Goal: Task Accomplishment & Management: Manage account settings

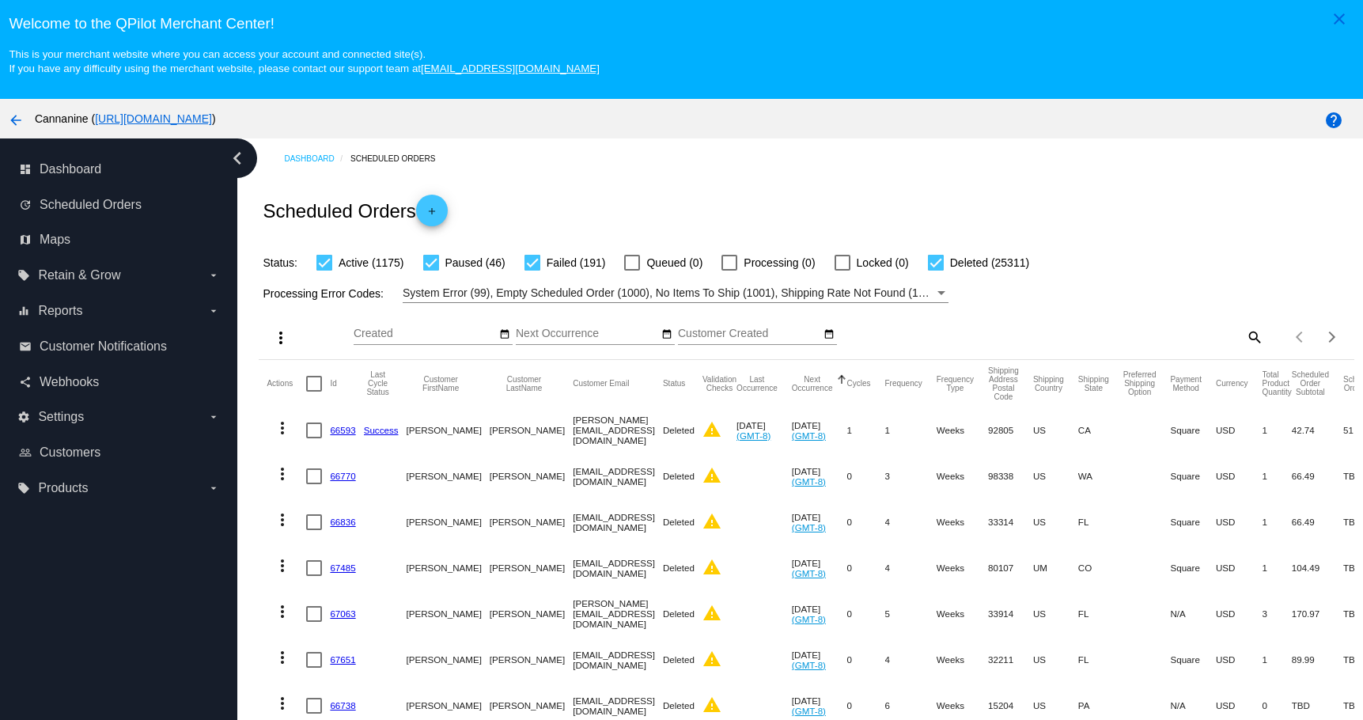
click at [1244, 339] on mat-icon "search" at bounding box center [1253, 336] width 19 height 25
type input "[EMAIL_ADDRESS][DOMAIN_NAME]"
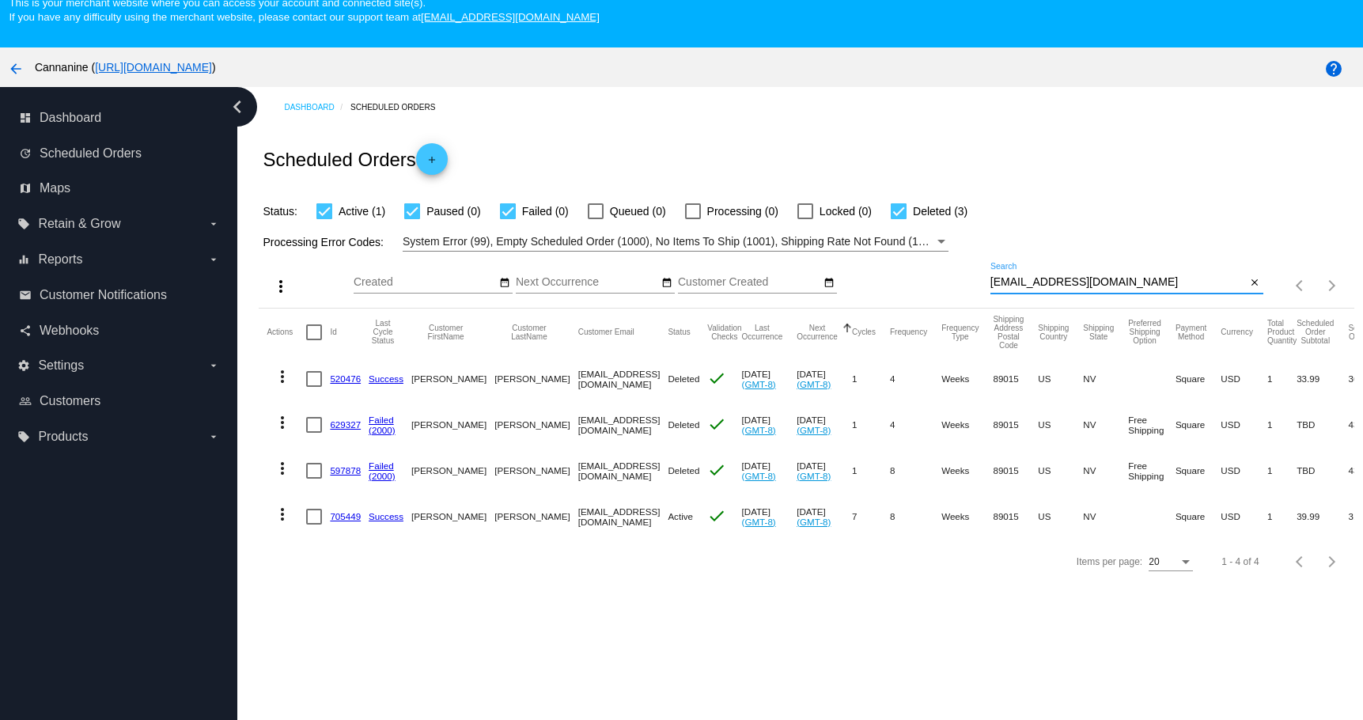
scroll to position [79, 0]
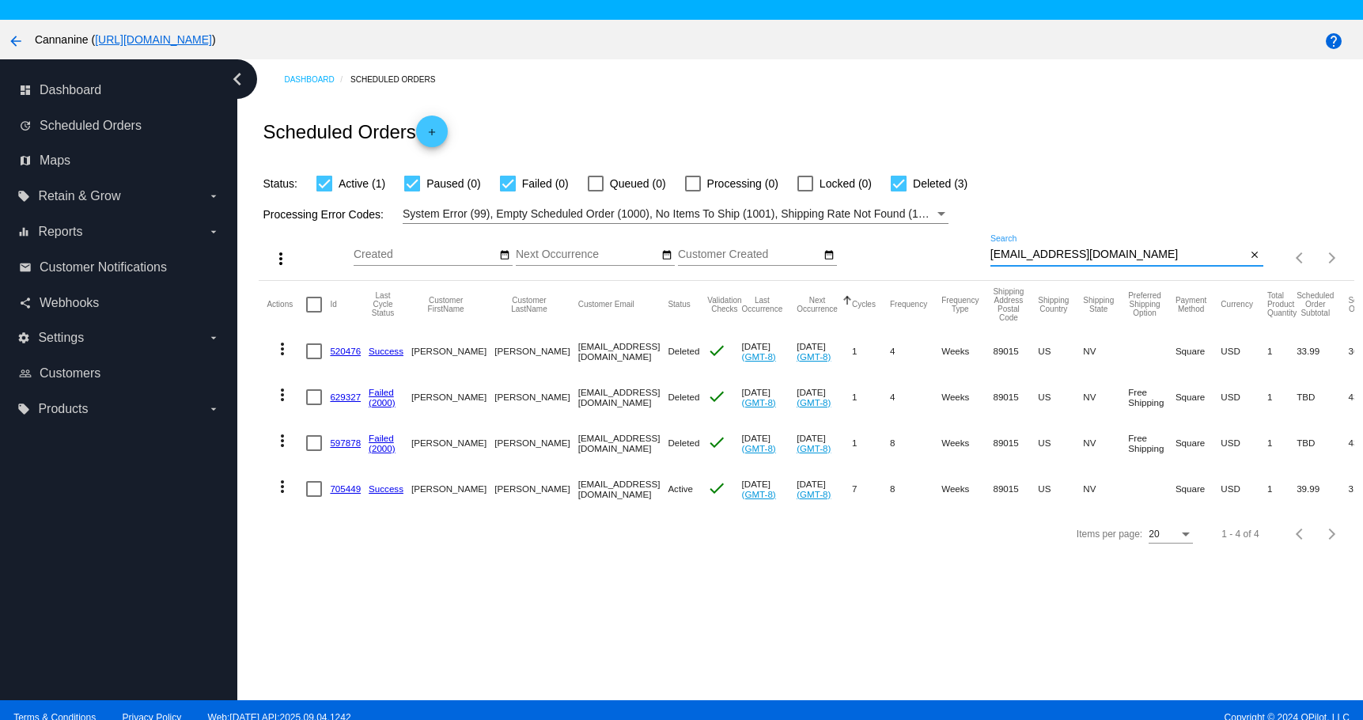
drag, startPoint x: 342, startPoint y: 489, endPoint x: 531, endPoint y: 225, distance: 325.3
click at [342, 489] on link "705449" at bounding box center [345, 488] width 31 height 10
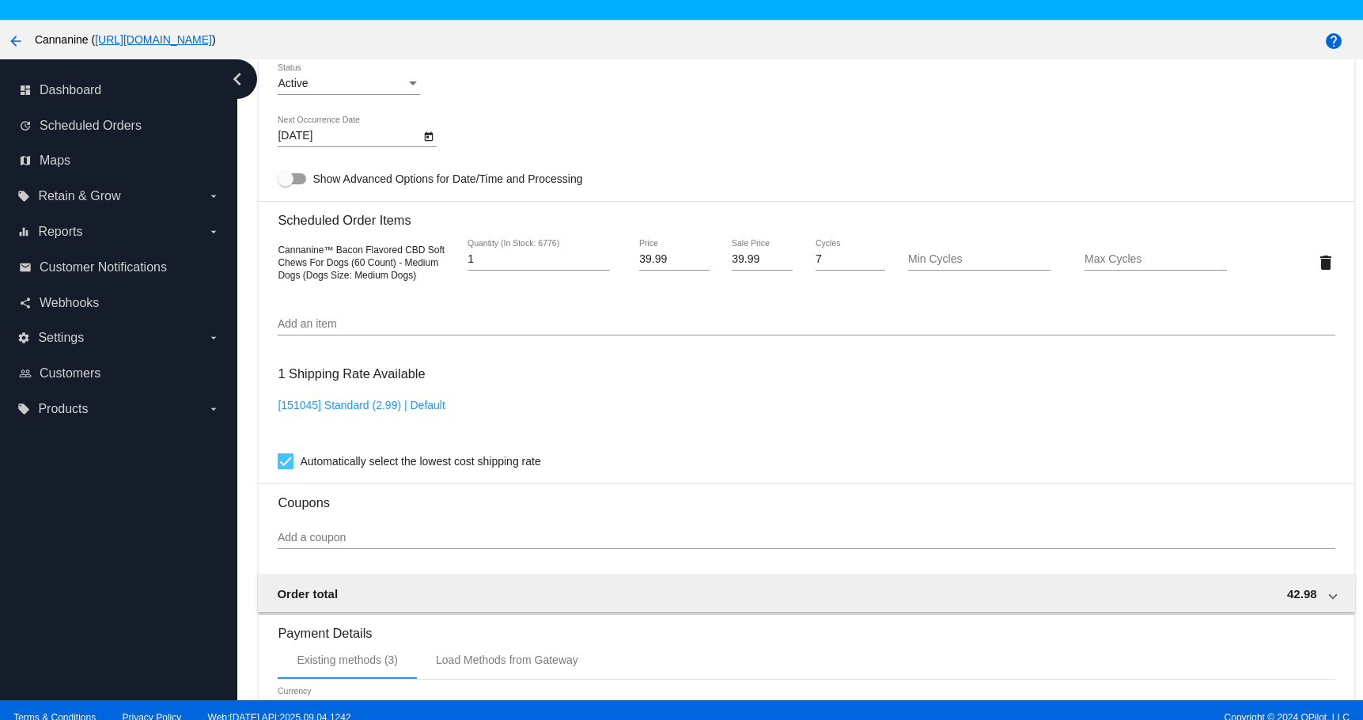
scroll to position [1028, 0]
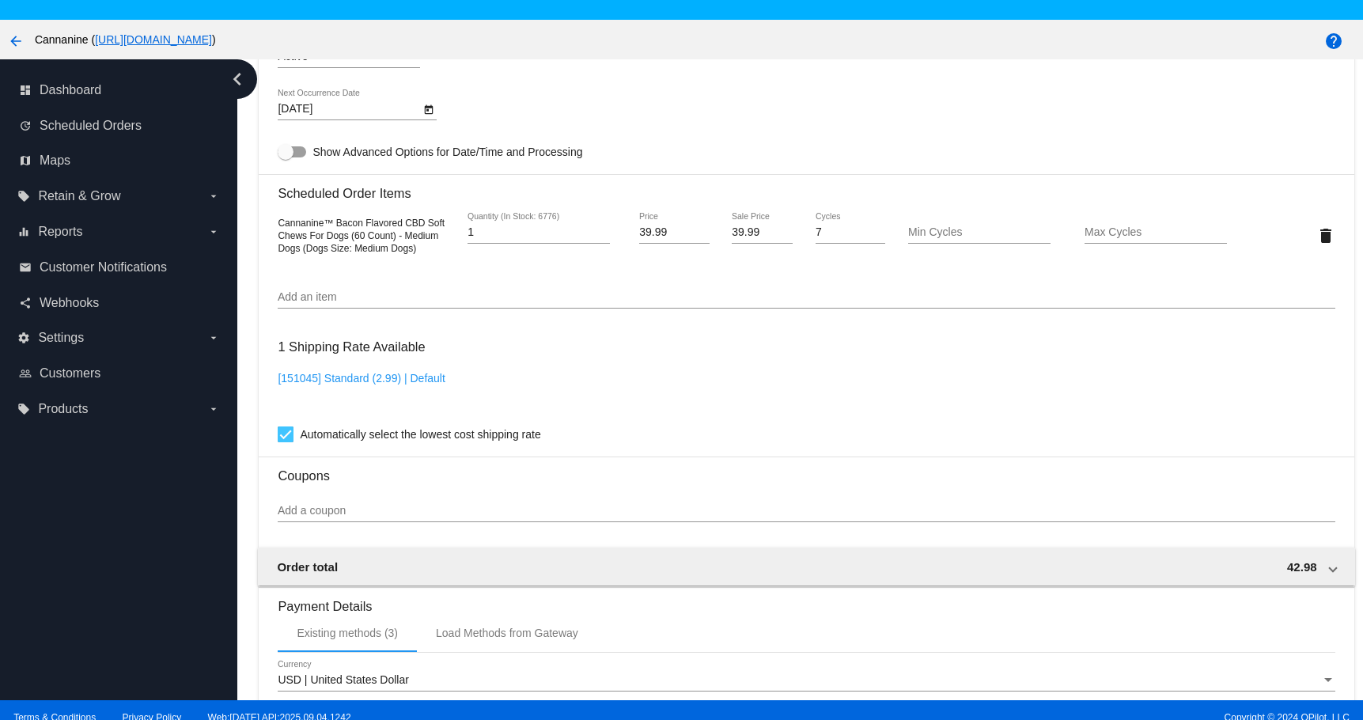
drag, startPoint x: 403, startPoint y: 218, endPoint x: 308, endPoint y: 237, distance: 96.8
click at [308, 237] on span "Cannanine™ Bacon Flavored CBD Soft Chews For Dogs (60 Count) - Medium Dogs (Dog…" at bounding box center [361, 235] width 167 height 36
copy span "CBD Soft Chews"
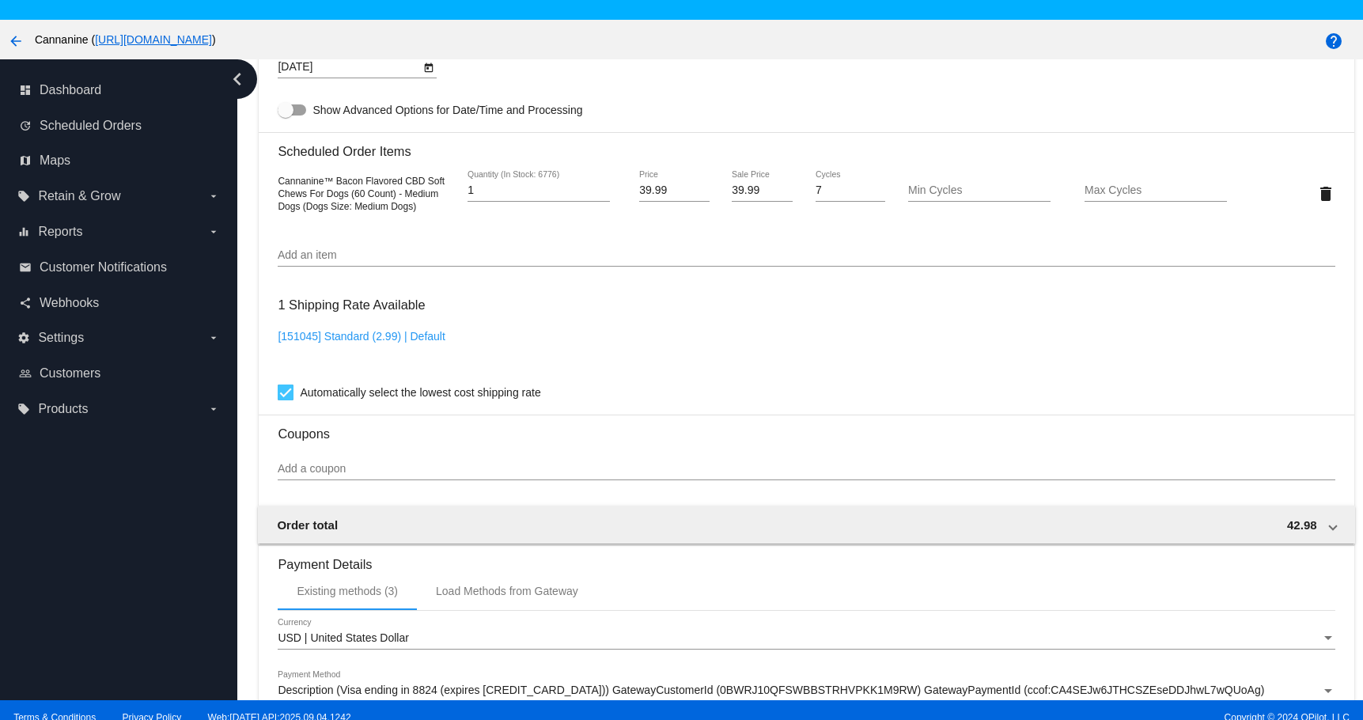
scroll to position [842, 0]
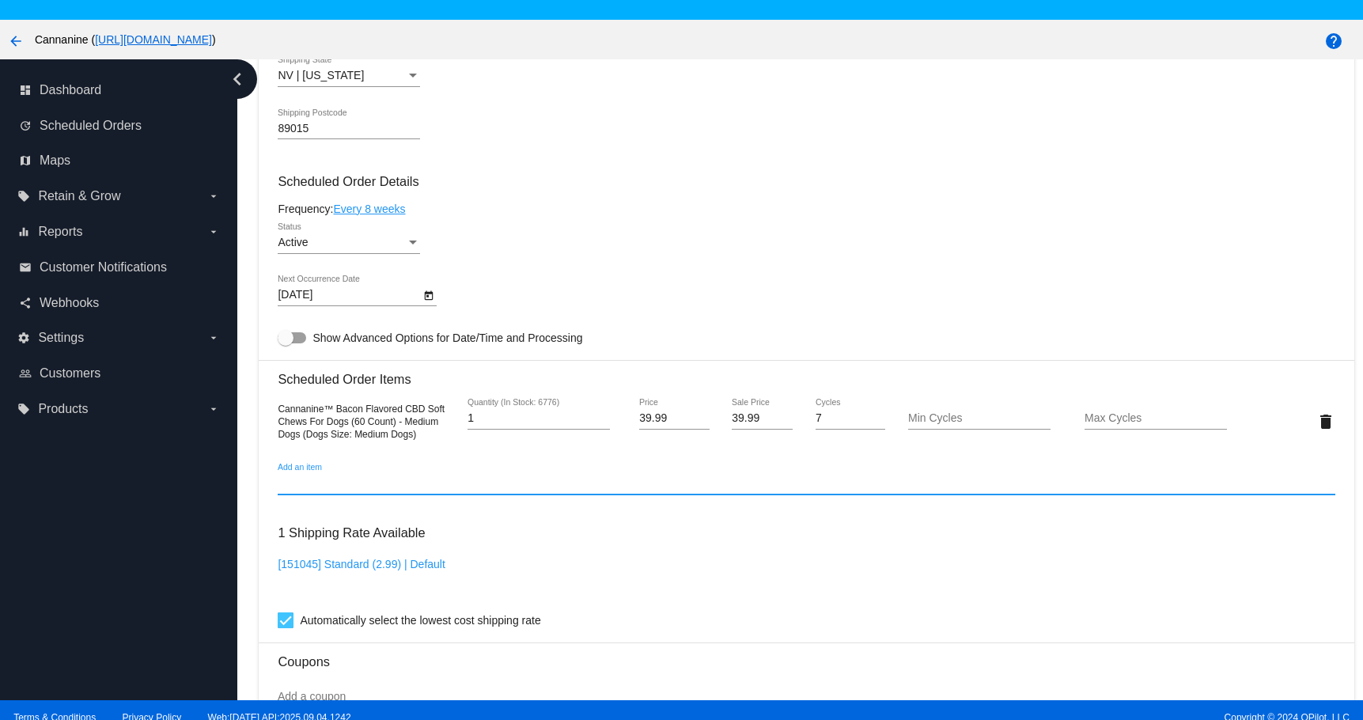
click at [342, 486] on input "Add an item" at bounding box center [806, 483] width 1057 height 13
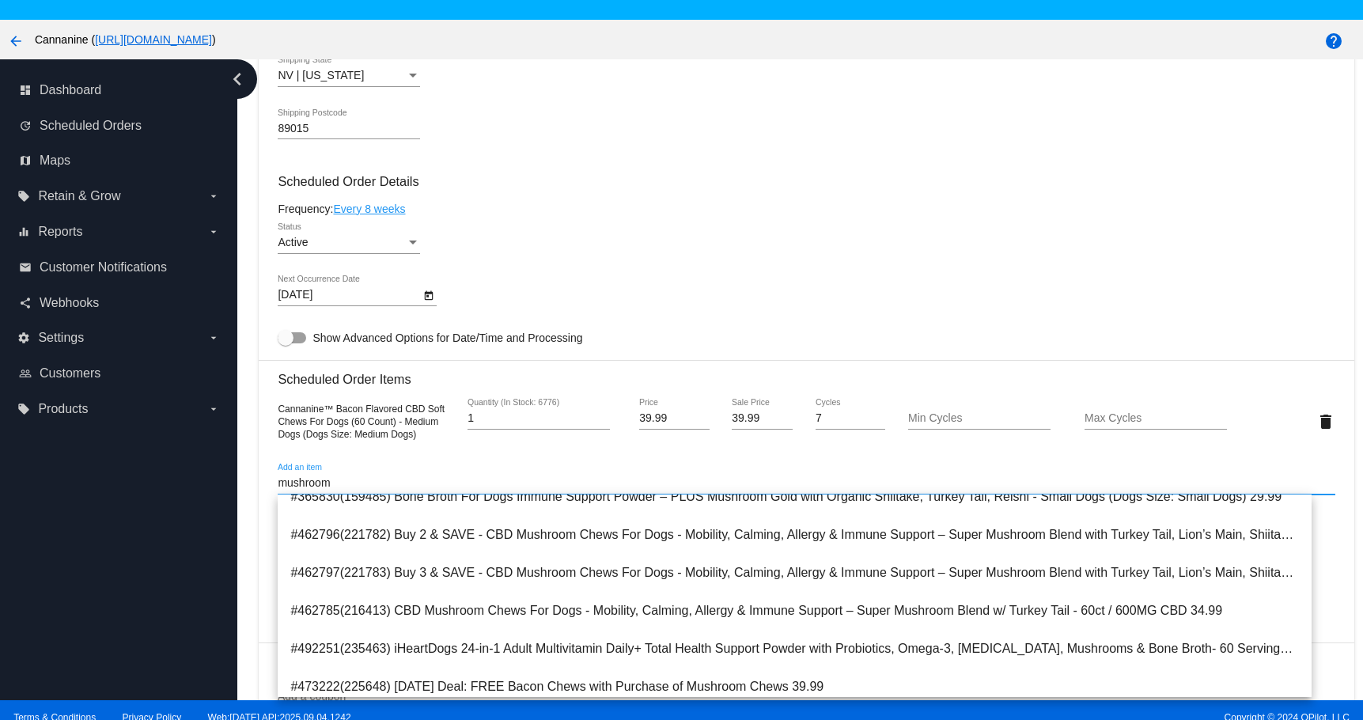
scroll to position [158, 0]
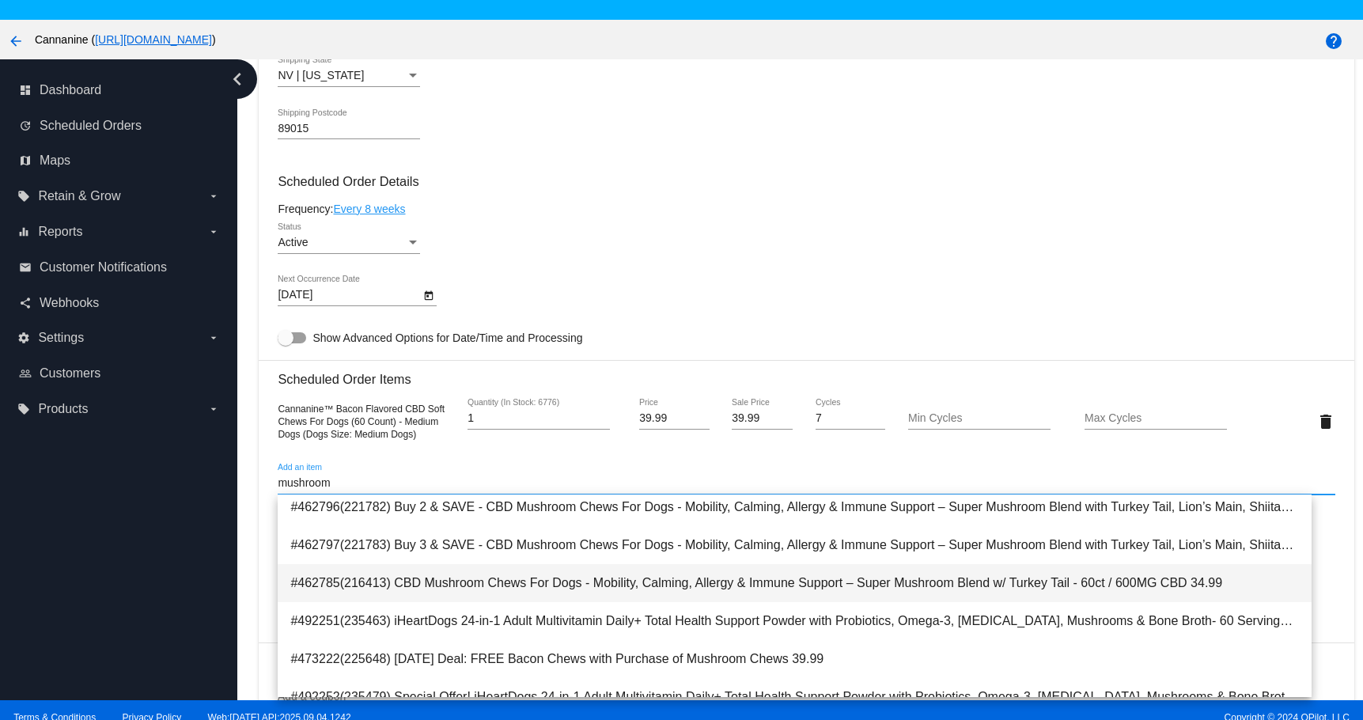
type input "mushroom"
click at [401, 588] on span "#462785(216413) CBD Mushroom Chews For Dogs - Mobility, Calming, Allergy & Immu…" at bounding box center [794, 583] width 1008 height 38
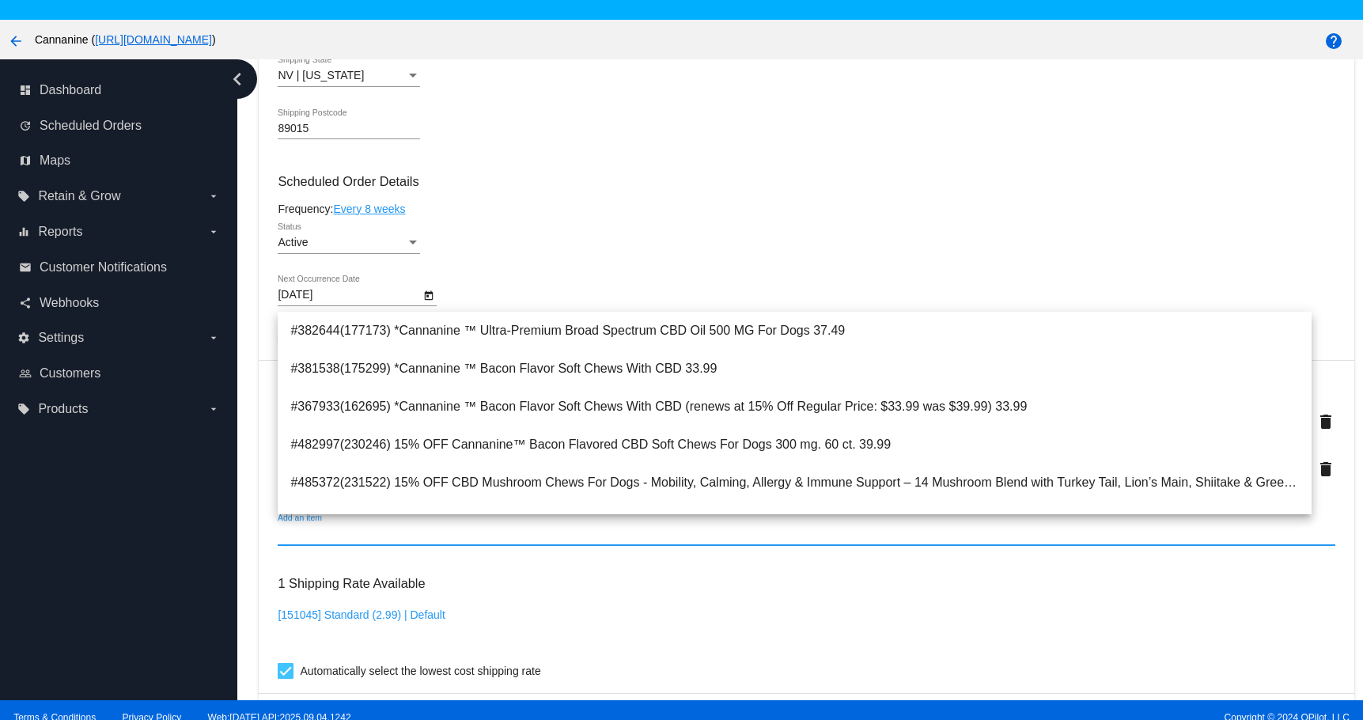
click at [170, 531] on div "dashboard Dashboard update Scheduled Orders map Maps local_offer Retain & Grow …" at bounding box center [118, 379] width 237 height 641
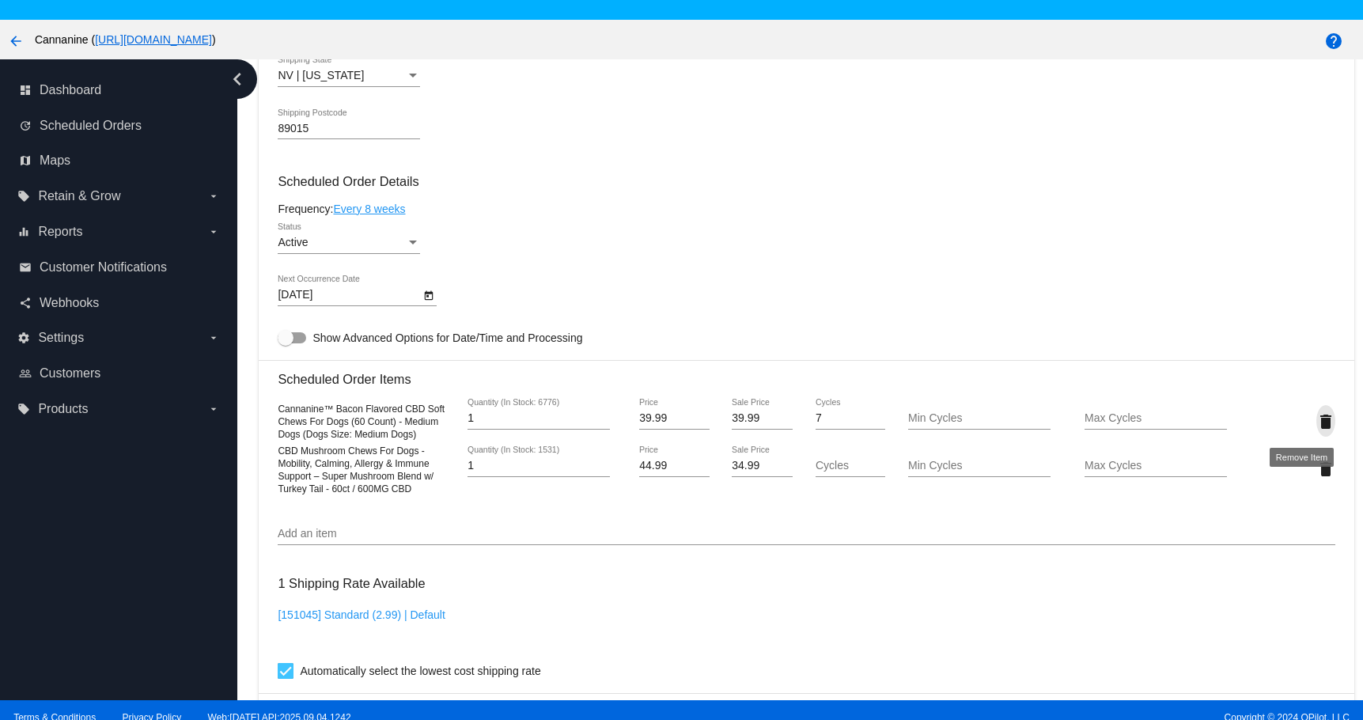
click at [1316, 424] on mat-icon "delete" at bounding box center [1325, 421] width 19 height 19
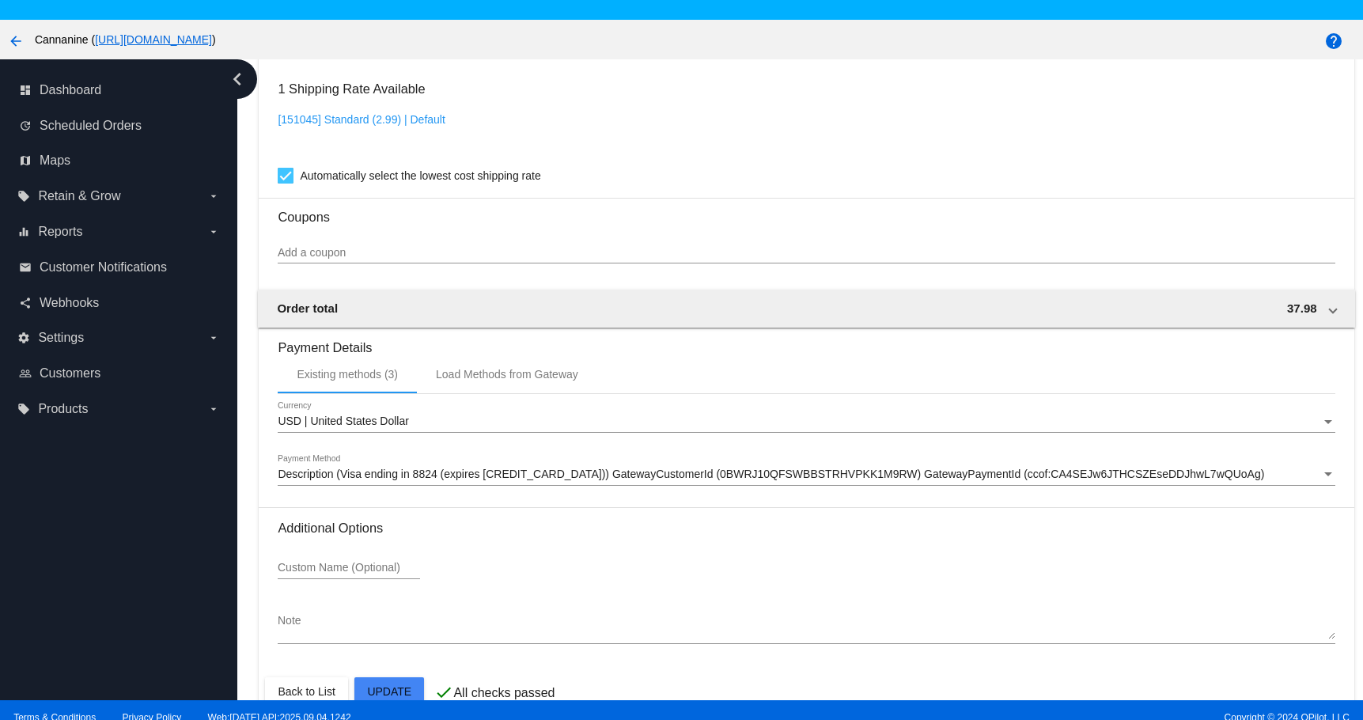
scroll to position [1322, 0]
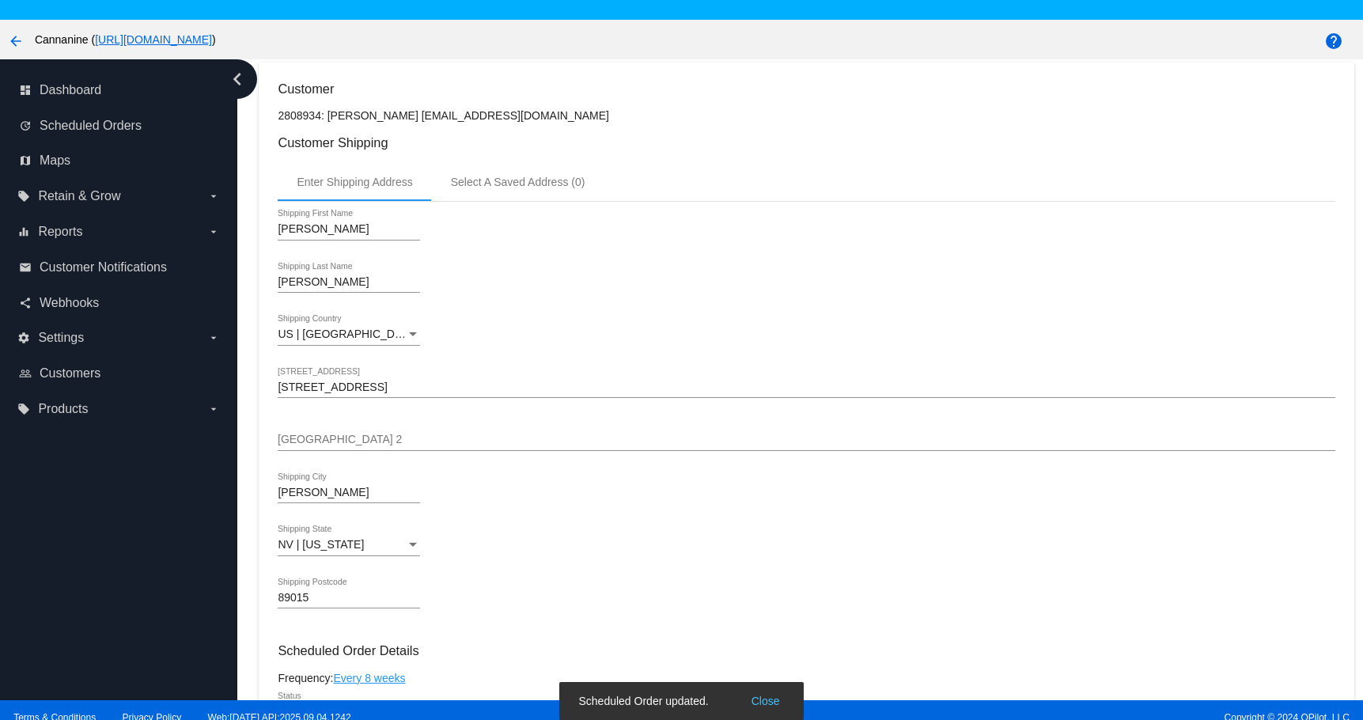
scroll to position [57, 0]
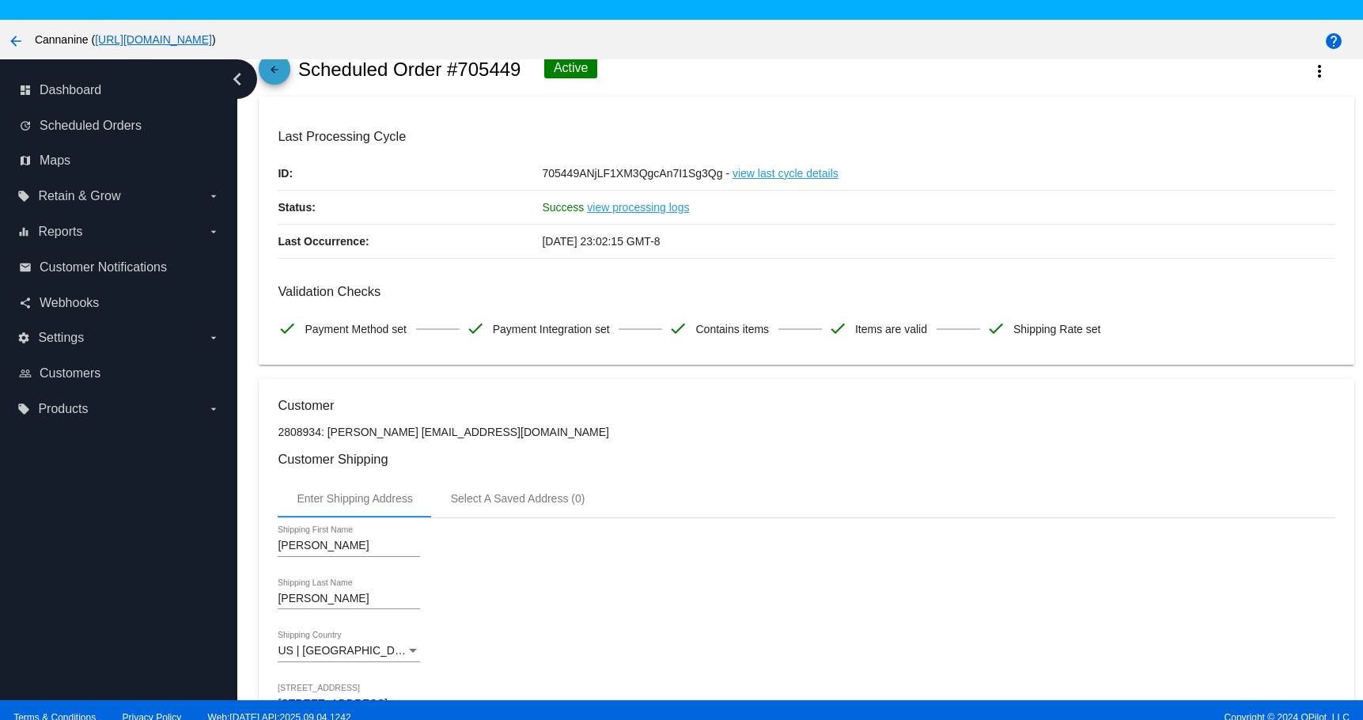
click at [273, 74] on mat-icon "arrow_back" at bounding box center [274, 73] width 19 height 19
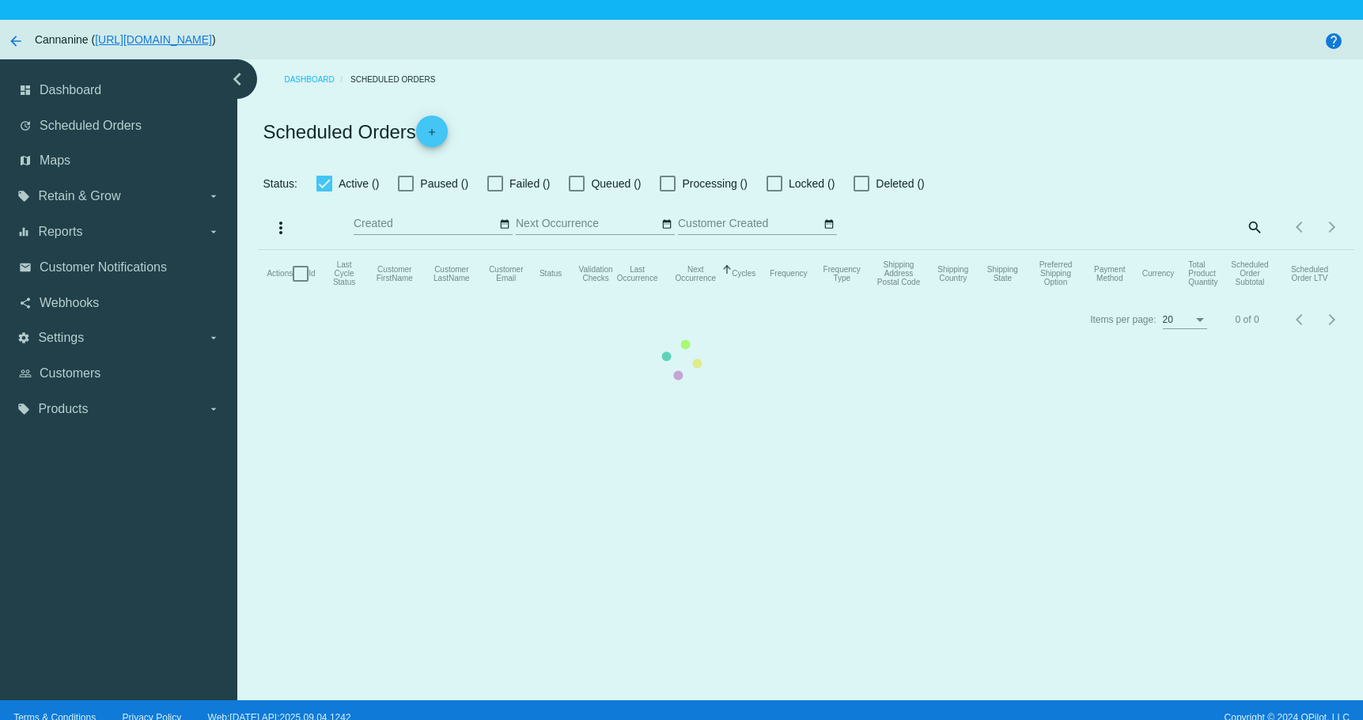
checkbox input "true"
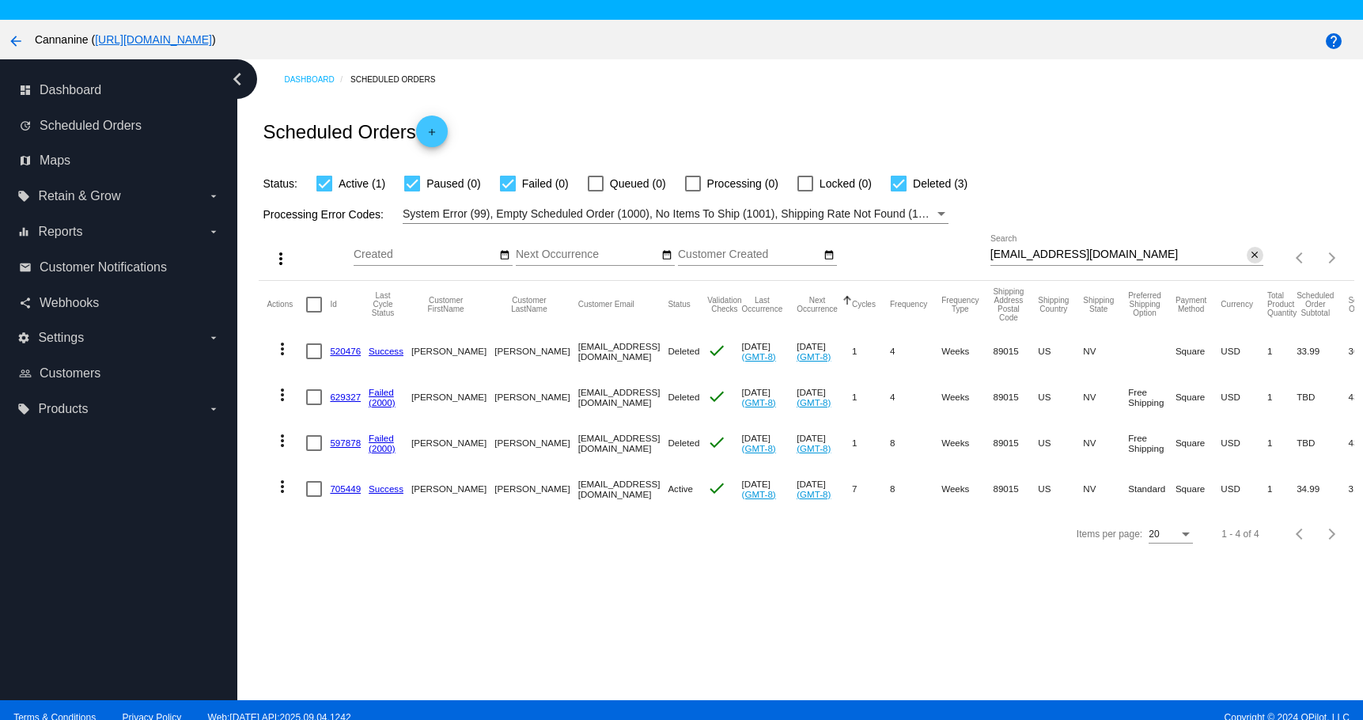
click at [1249, 255] on mat-icon "close" at bounding box center [1254, 255] width 11 height 13
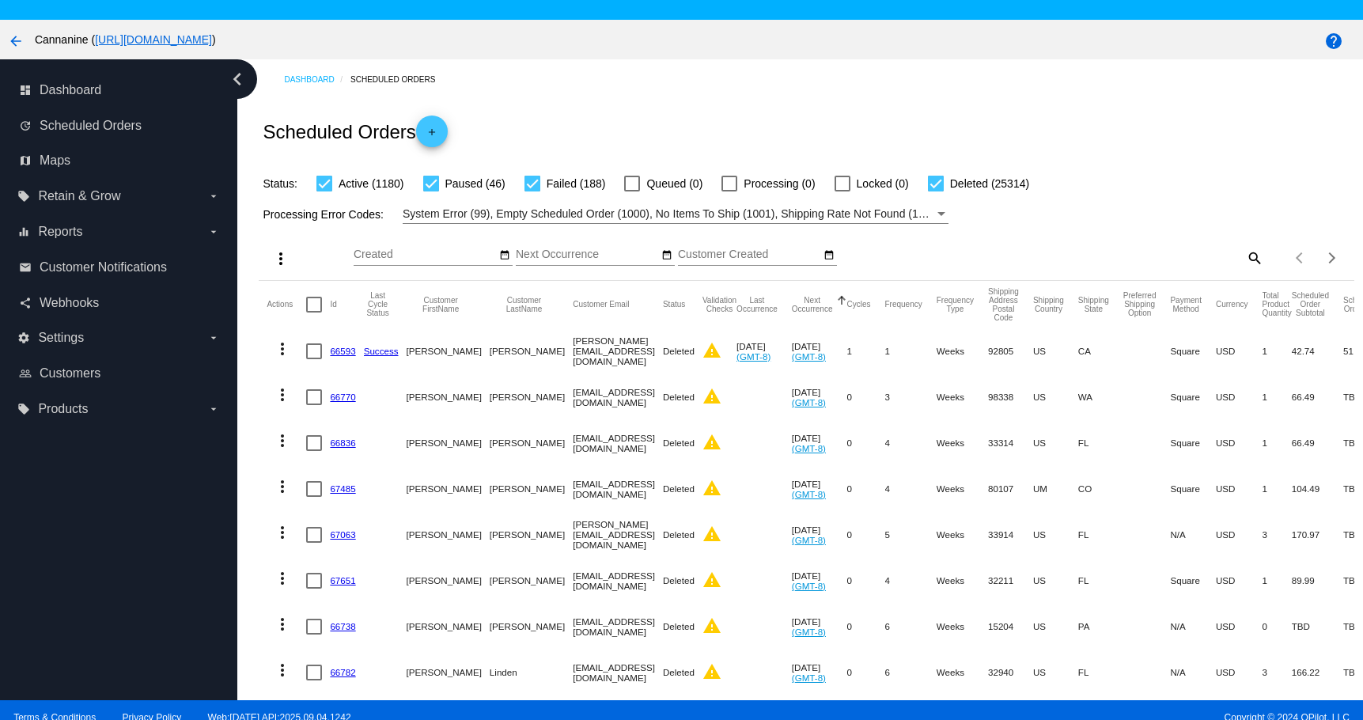
click at [1244, 252] on mat-icon "search" at bounding box center [1253, 257] width 19 height 25
click at [1100, 256] on input "Search" at bounding box center [1126, 254] width 273 height 13
paste input "[PERSON_NAME][EMAIL_ADDRESS][PERSON_NAME][DOMAIN_NAME]"
type input "[PERSON_NAME][EMAIL_ADDRESS][PERSON_NAME][DOMAIN_NAME]"
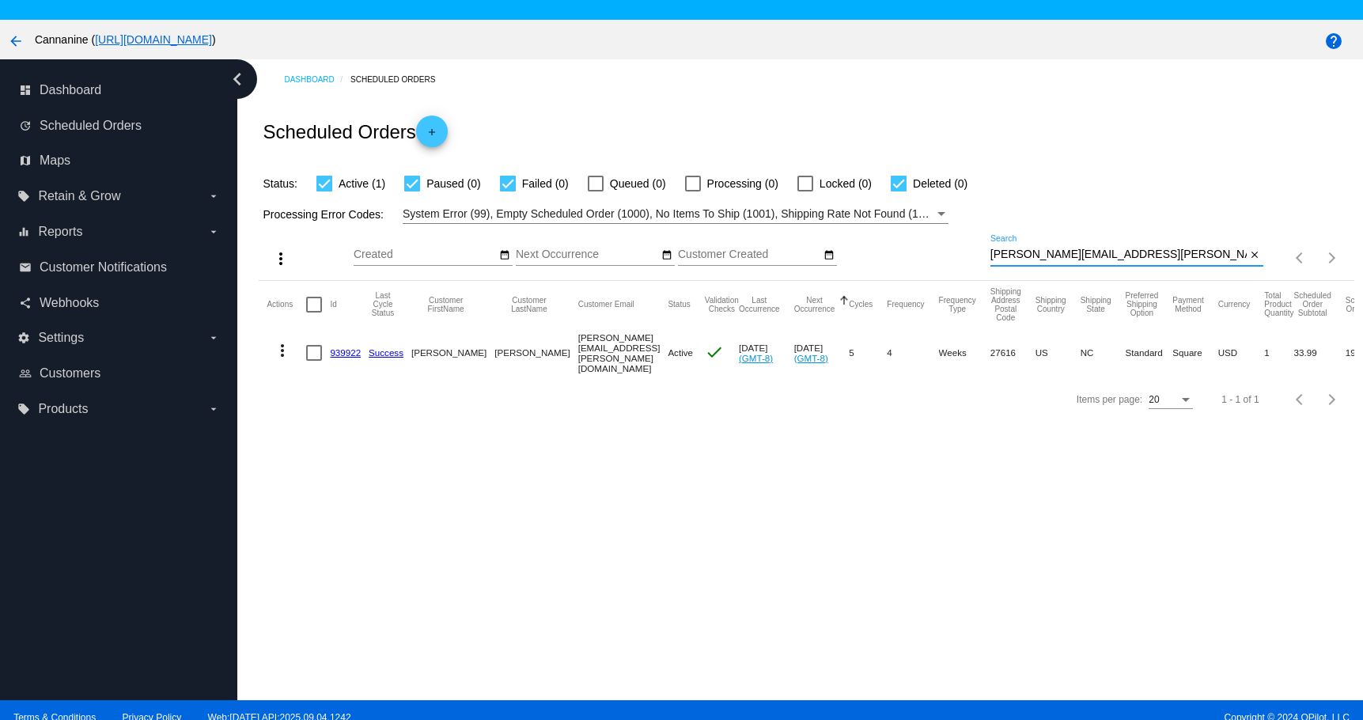
click at [344, 349] on link "939922" at bounding box center [345, 352] width 31 height 10
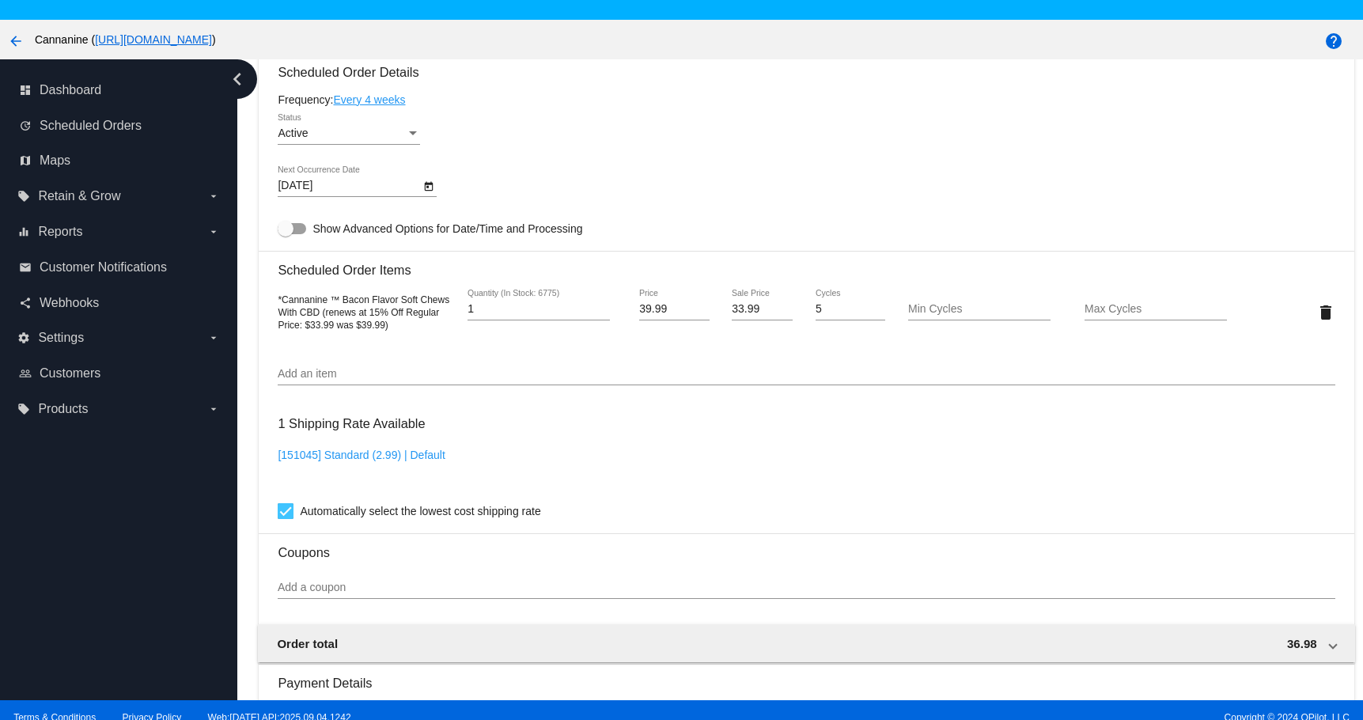
scroll to position [949, 0]
click at [486, 316] on input "1" at bounding box center [538, 311] width 142 height 13
type input "2"
click at [598, 307] on input "2" at bounding box center [538, 311] width 142 height 13
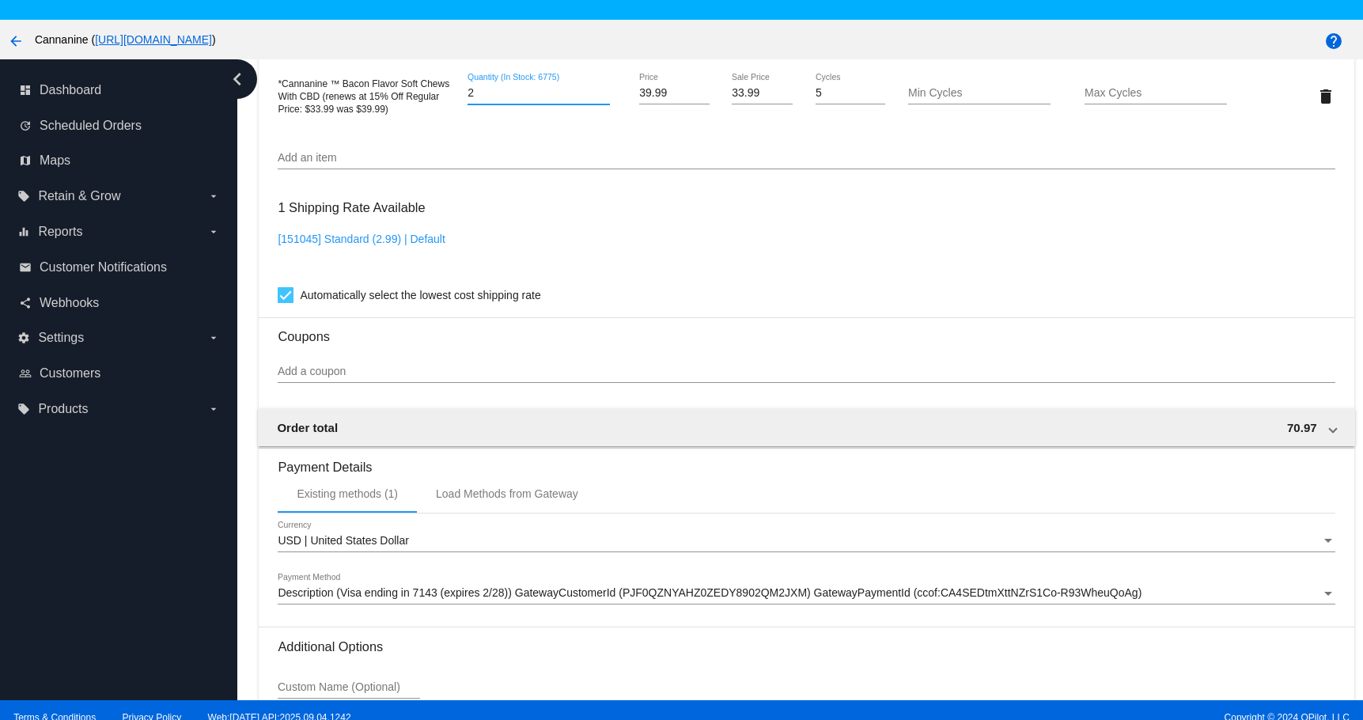
scroll to position [1317, 0]
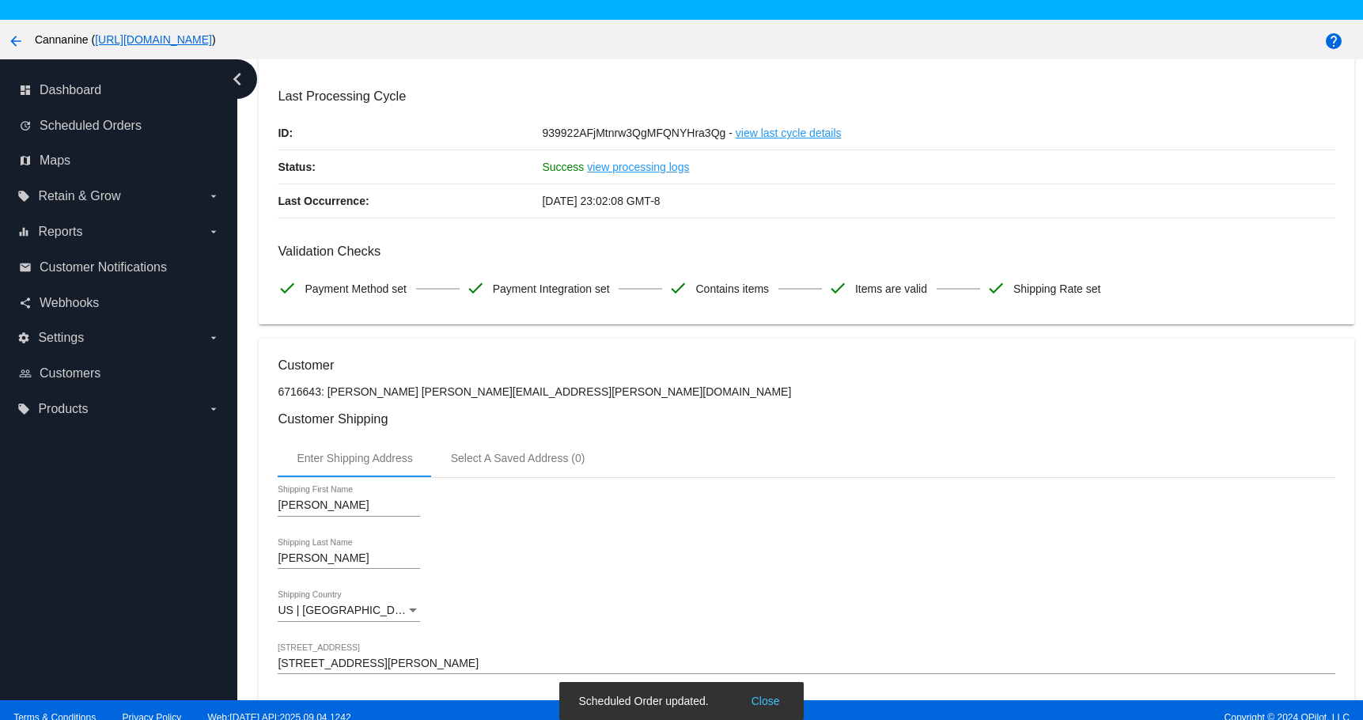
scroll to position [0, 0]
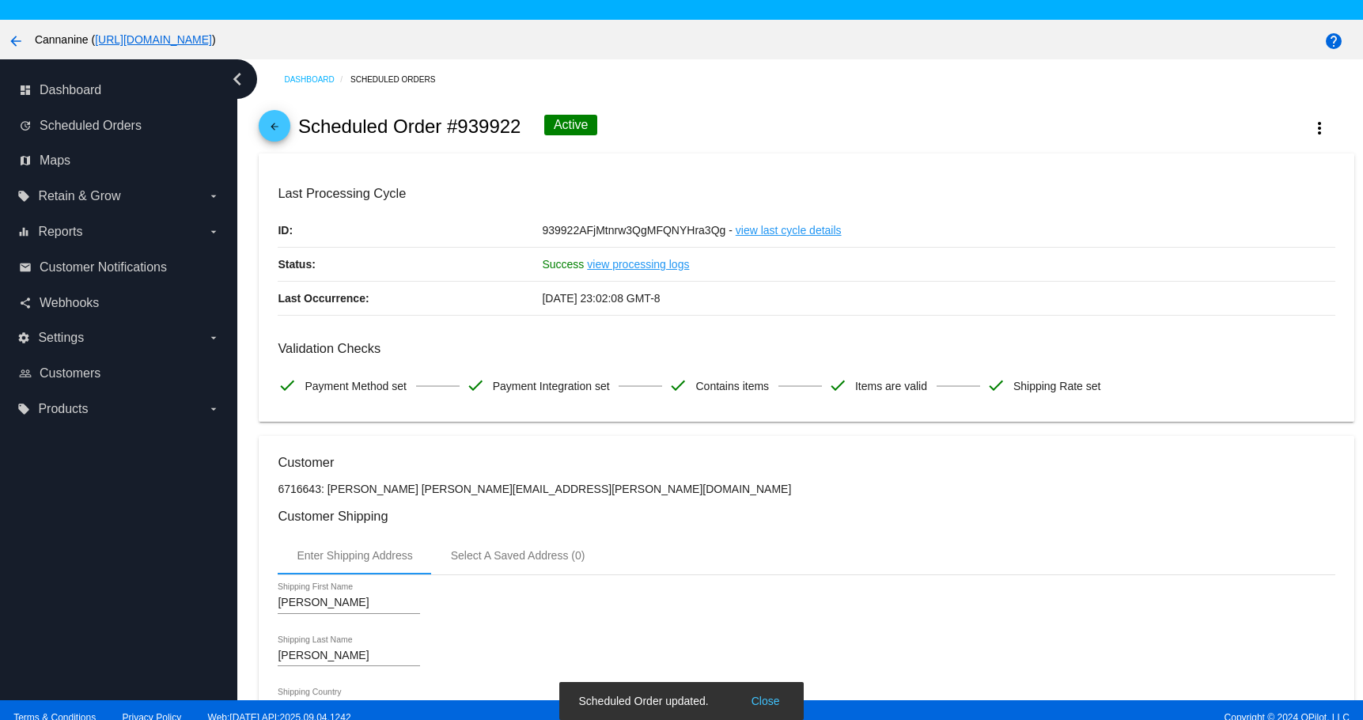
click at [274, 126] on mat-icon "arrow_back" at bounding box center [274, 130] width 19 height 19
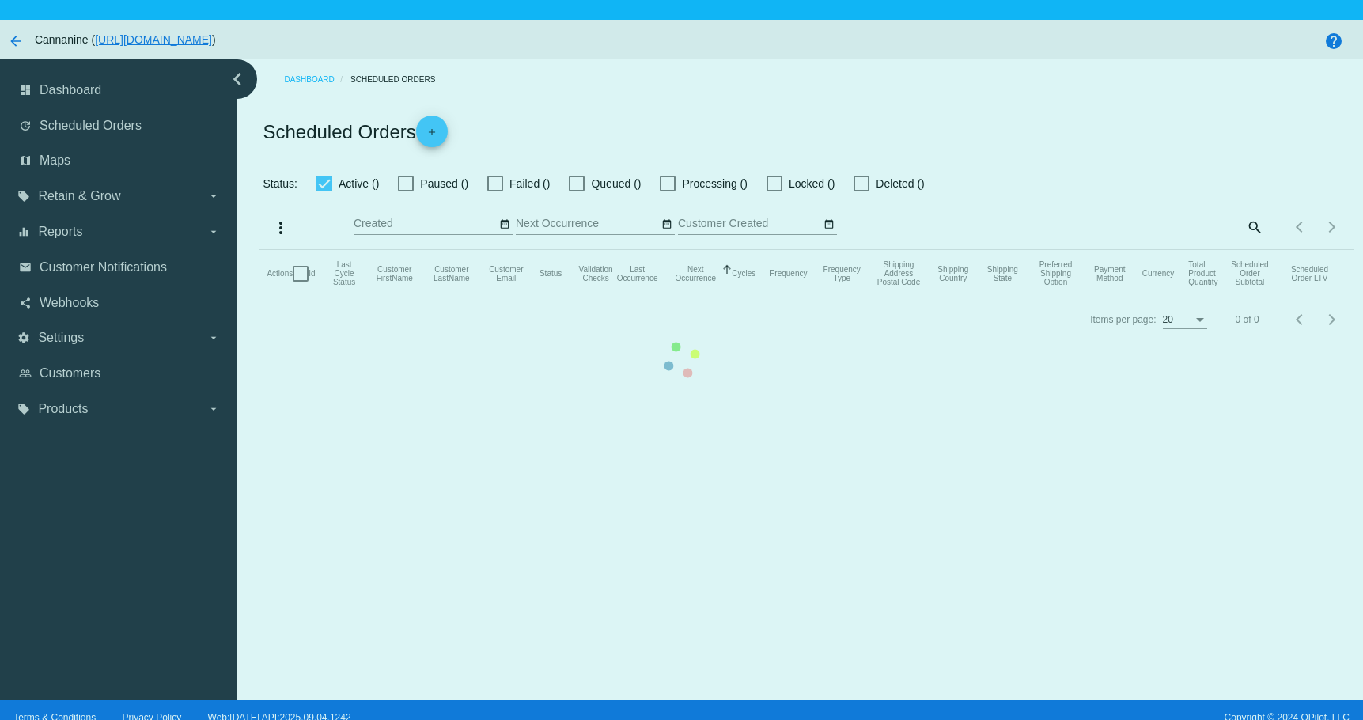
checkbox input "true"
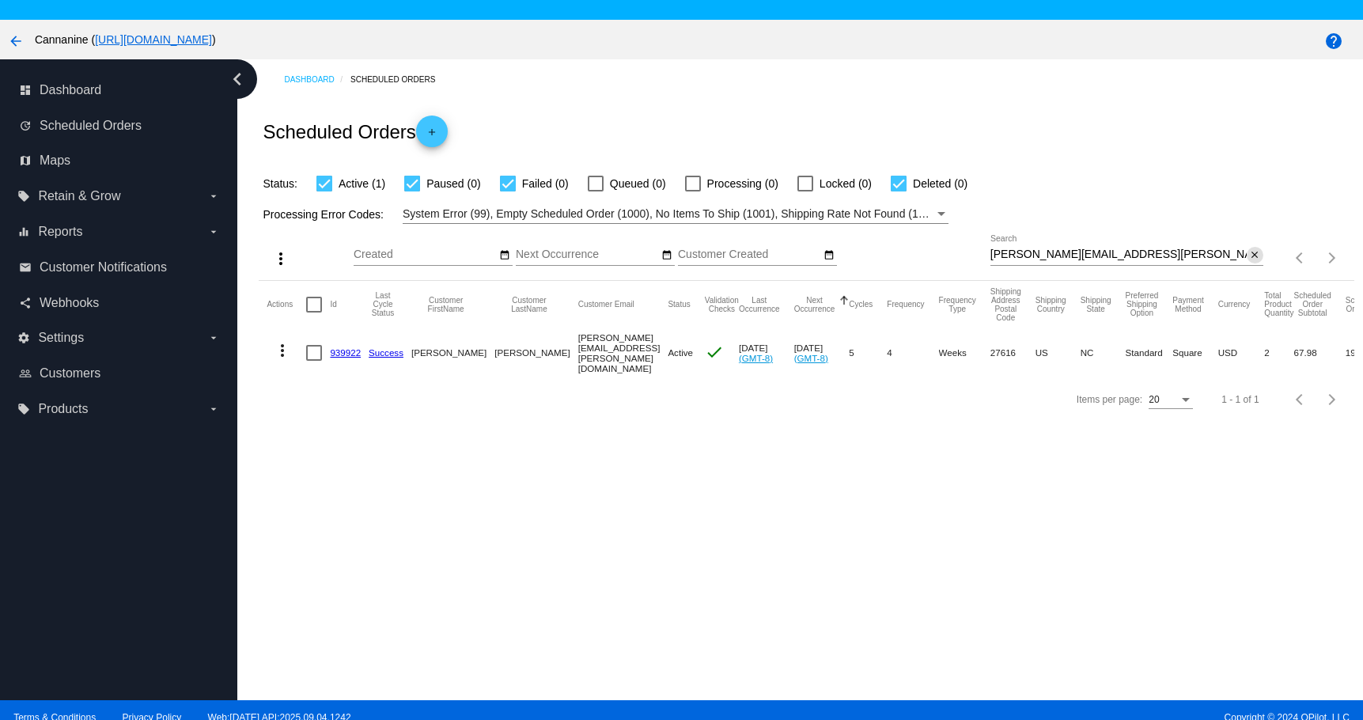
click at [1249, 253] on mat-icon "close" at bounding box center [1254, 255] width 11 height 13
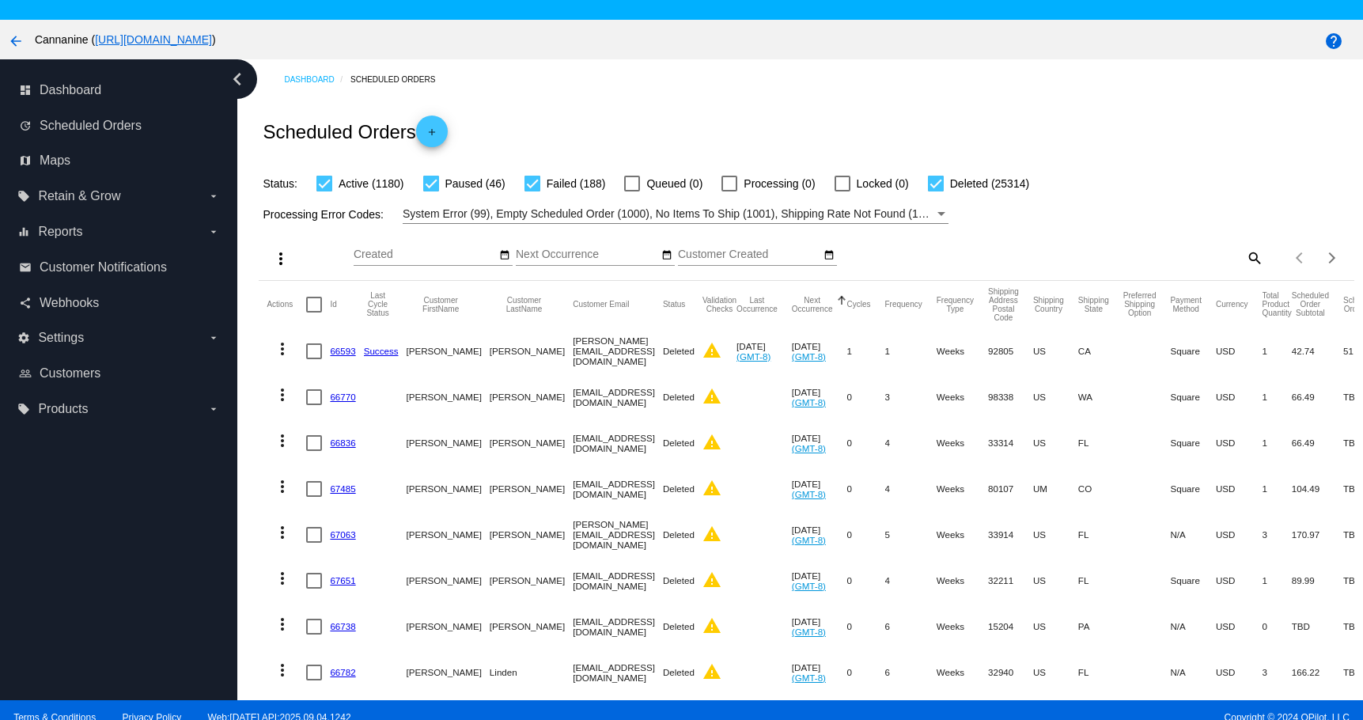
click at [1263, 256] on div "Items per page: 20 1 - 20 of 26728" at bounding box center [1308, 258] width 91 height 44
drag, startPoint x: 1219, startPoint y: 255, endPoint x: 1229, endPoint y: 255, distance: 10.3
click at [1221, 255] on div "search" at bounding box center [1126, 257] width 273 height 25
click at [1244, 255] on mat-icon "search" at bounding box center [1253, 257] width 19 height 25
click at [1150, 257] on input "Search" at bounding box center [1126, 254] width 273 height 13
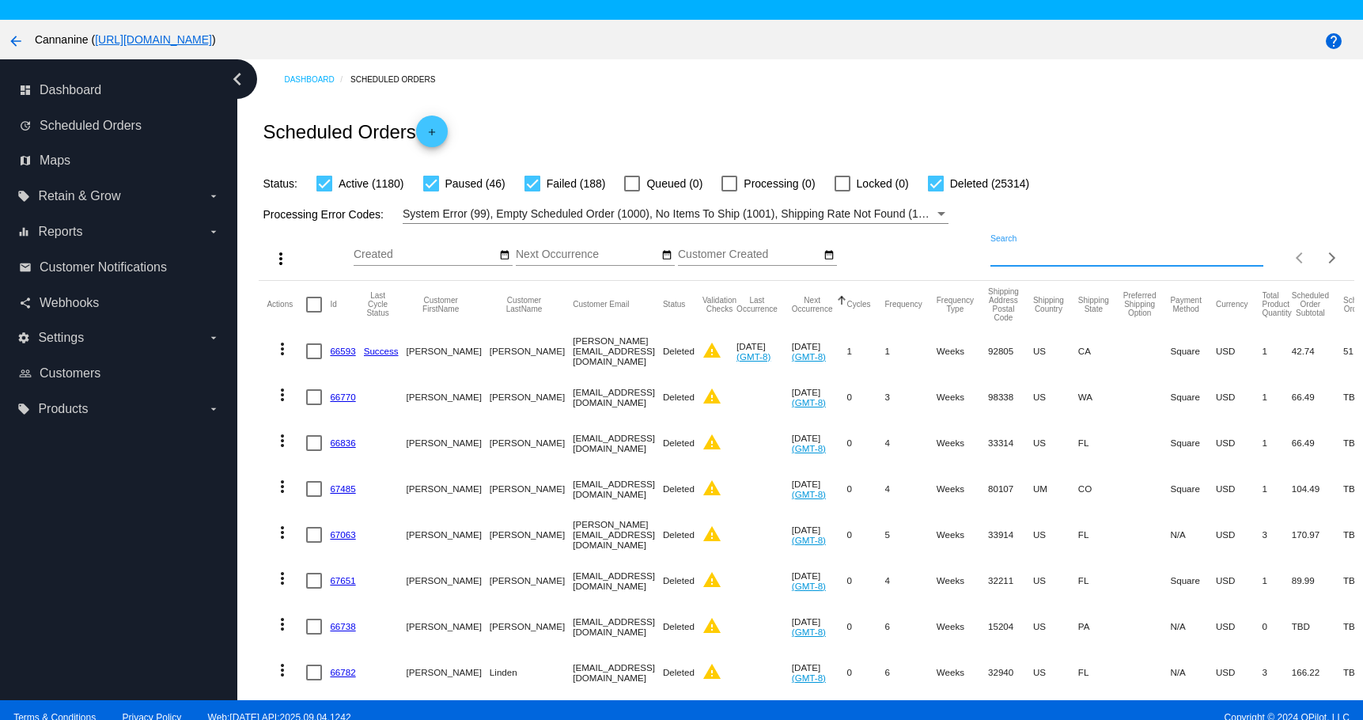
paste input "[EMAIL_ADDRESS][DOMAIN_NAME]"
type input "[EMAIL_ADDRESS][DOMAIN_NAME]"
